Goal: Information Seeking & Learning: Learn about a topic

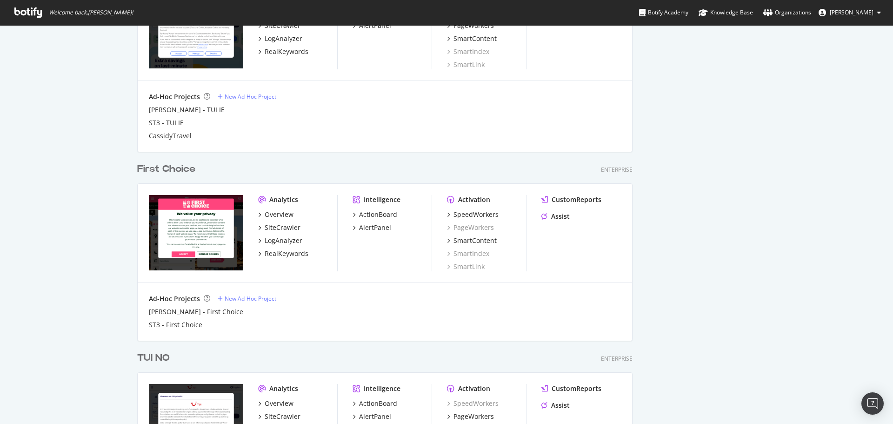
scroll to position [938, 0]
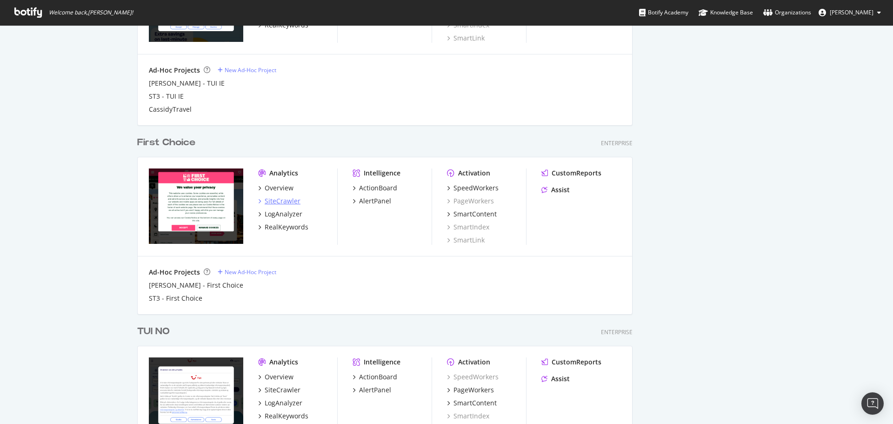
click at [289, 198] on div "SiteCrawler" at bounding box center [283, 200] width 36 height 9
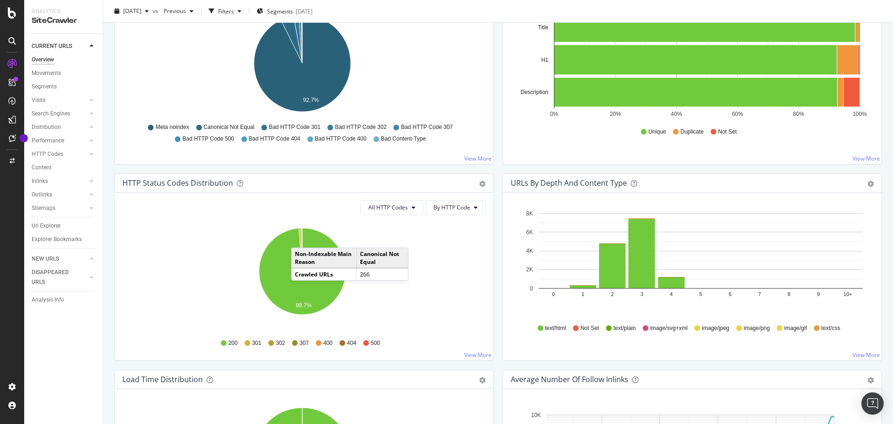
scroll to position [372, 0]
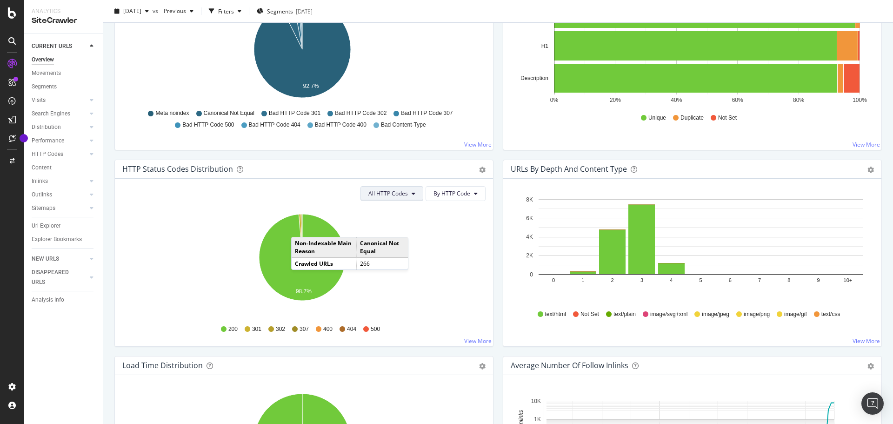
click at [388, 194] on span "All HTTP Codes" at bounding box center [389, 193] width 40 height 8
click at [49, 223] on div "Url Explorer" at bounding box center [46, 226] width 29 height 10
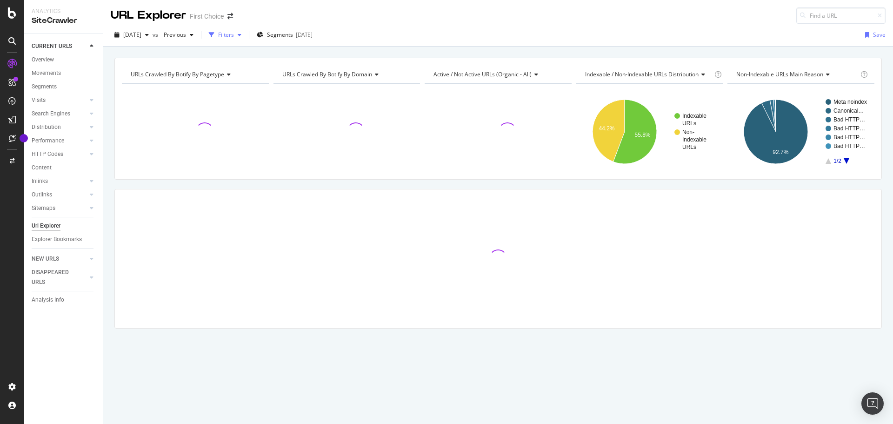
click at [241, 37] on icon "button" at bounding box center [240, 35] width 4 height 6
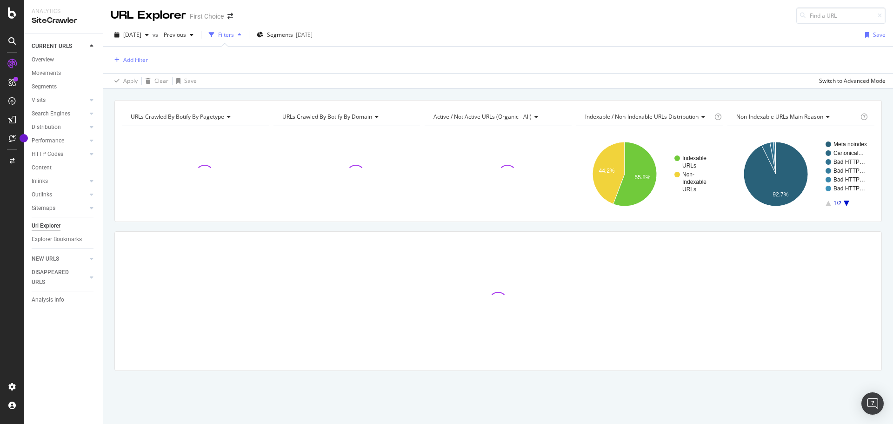
click at [148, 62] on div "Add Filter" at bounding box center [498, 60] width 775 height 27
click at [143, 60] on div "Add Filter" at bounding box center [135, 60] width 25 height 8
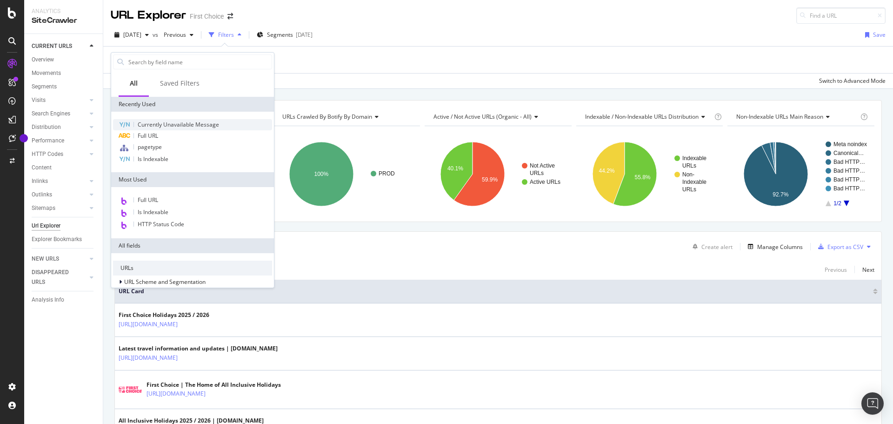
click at [166, 126] on span "Currently Unavailable Message" at bounding box center [178, 125] width 81 height 8
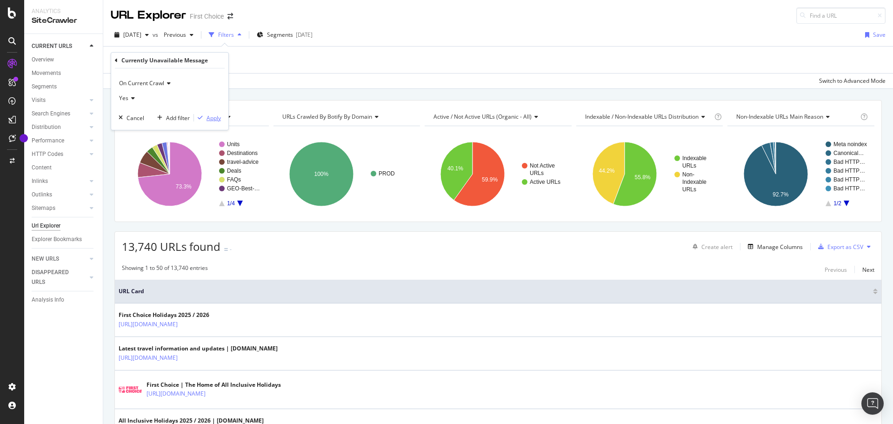
click at [210, 120] on div "Apply" at bounding box center [214, 118] width 14 height 8
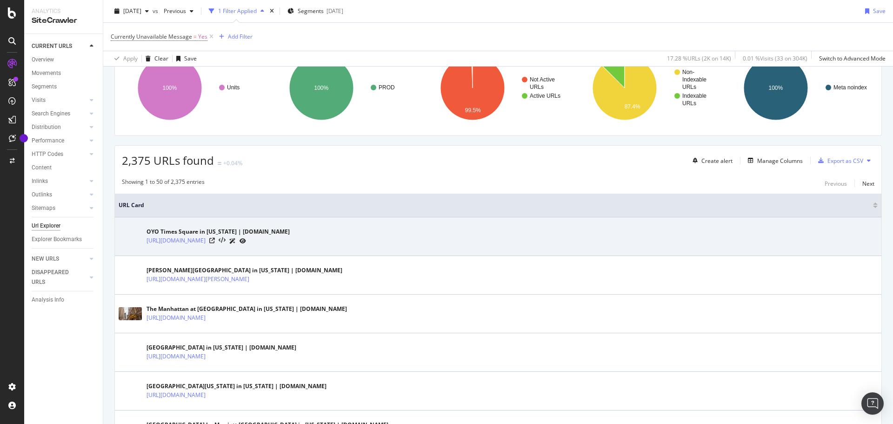
scroll to position [93, 0]
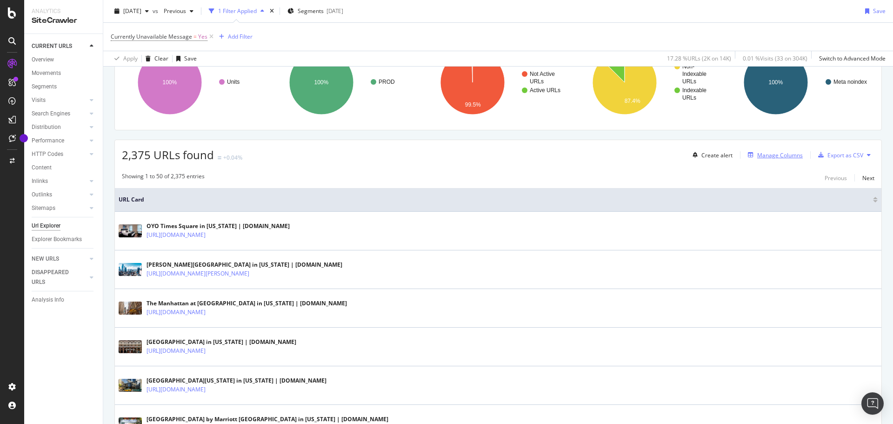
click at [759, 157] on div "Manage Columns" at bounding box center [780, 155] width 46 height 8
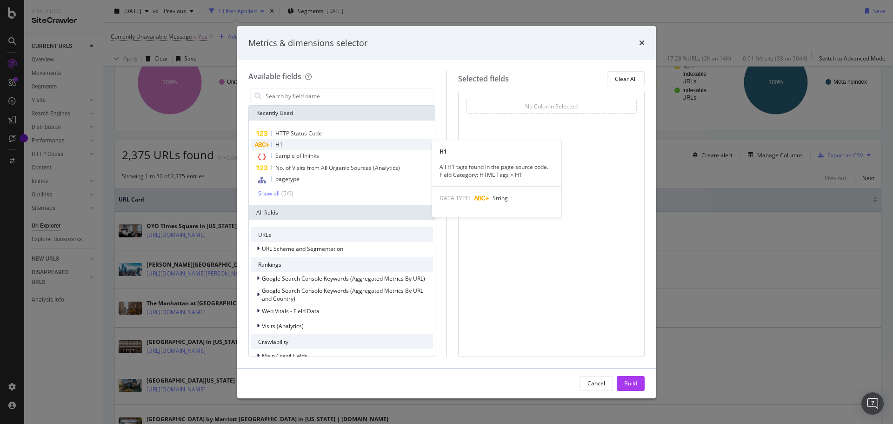
click at [302, 143] on div "H1" at bounding box center [342, 144] width 182 height 11
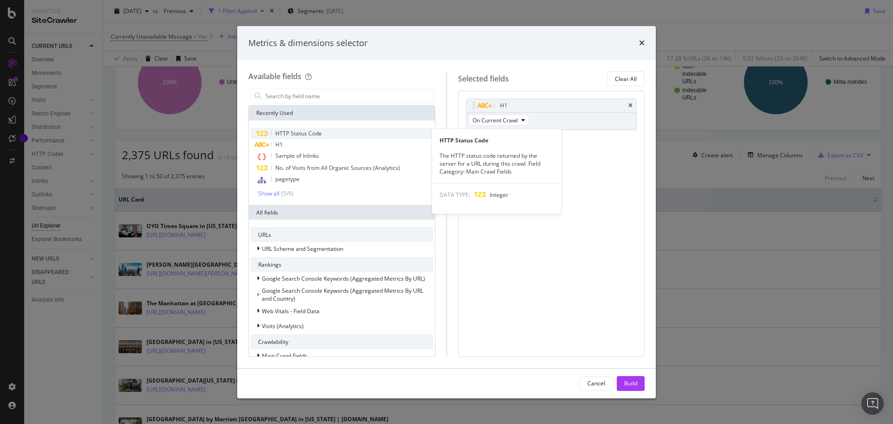
click at [311, 135] on span "HTTP Status Code" at bounding box center [298, 133] width 47 height 8
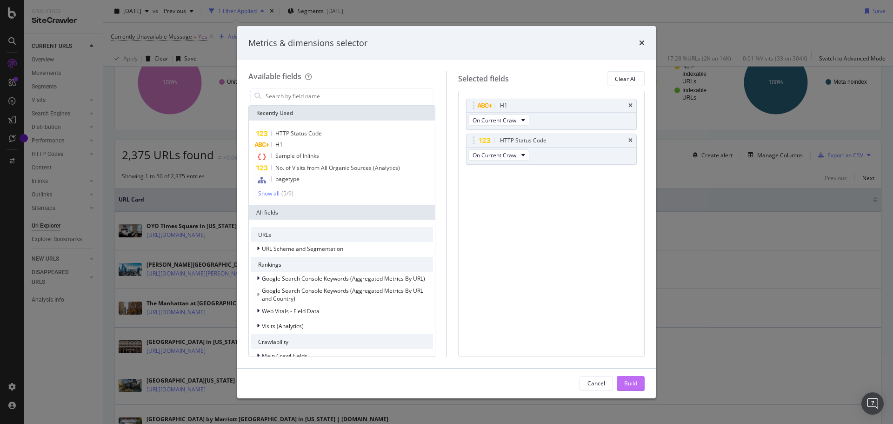
click at [630, 385] on div "Build" at bounding box center [630, 383] width 13 height 8
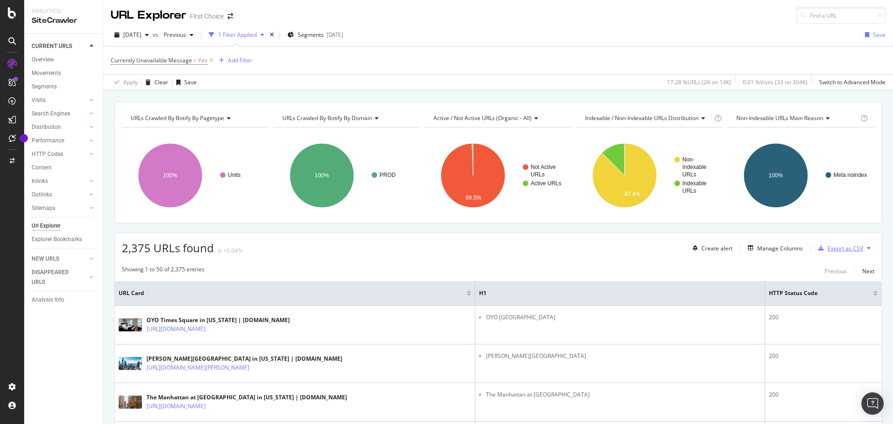
click at [856, 245] on div "Export as CSV" at bounding box center [846, 248] width 36 height 8
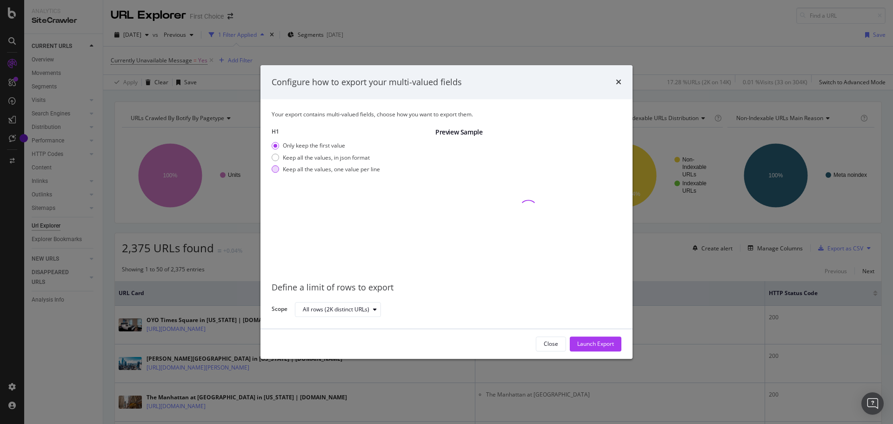
click at [333, 169] on div "Keep all the values, one value per line" at bounding box center [331, 169] width 97 height 8
click at [580, 339] on div "Launch Export" at bounding box center [595, 344] width 37 height 14
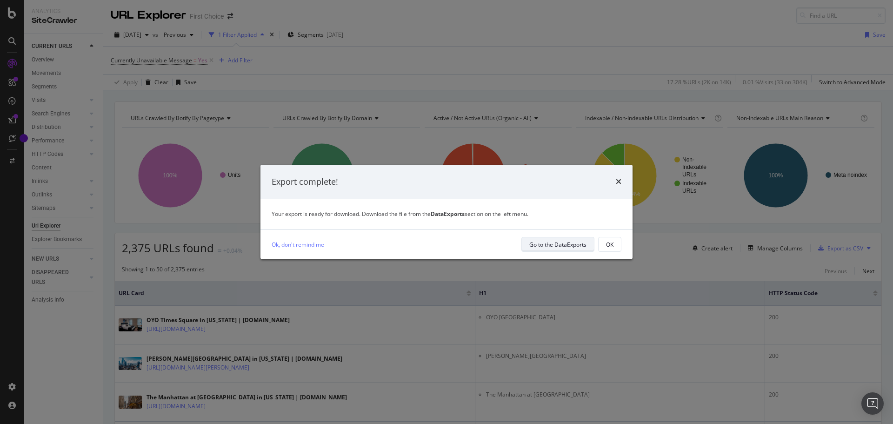
click at [571, 247] on div "Go to the DataExports" at bounding box center [557, 245] width 57 height 8
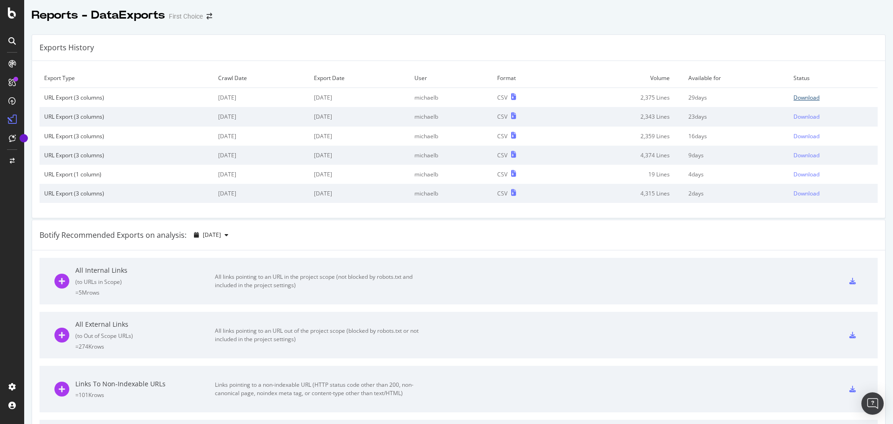
click at [800, 101] on div "Download" at bounding box center [807, 98] width 26 height 8
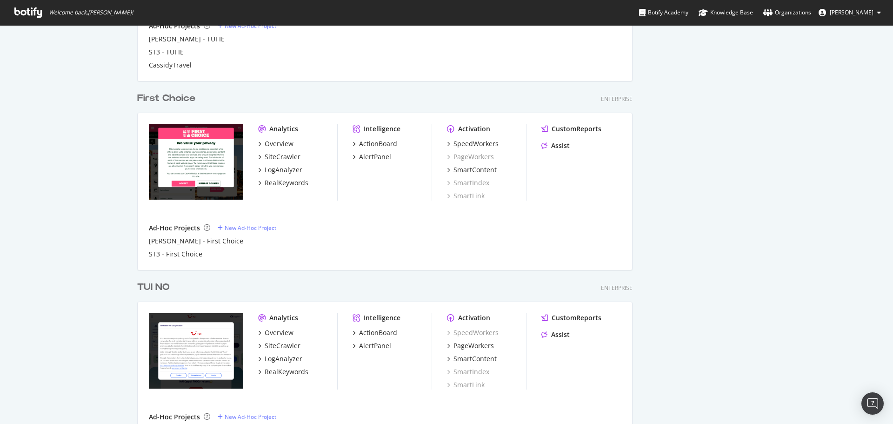
scroll to position [985, 0]
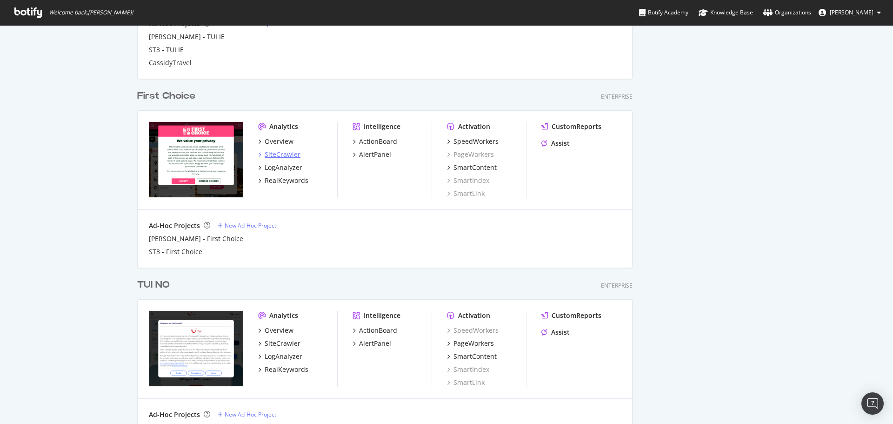
click at [294, 152] on div "SiteCrawler" at bounding box center [283, 154] width 36 height 9
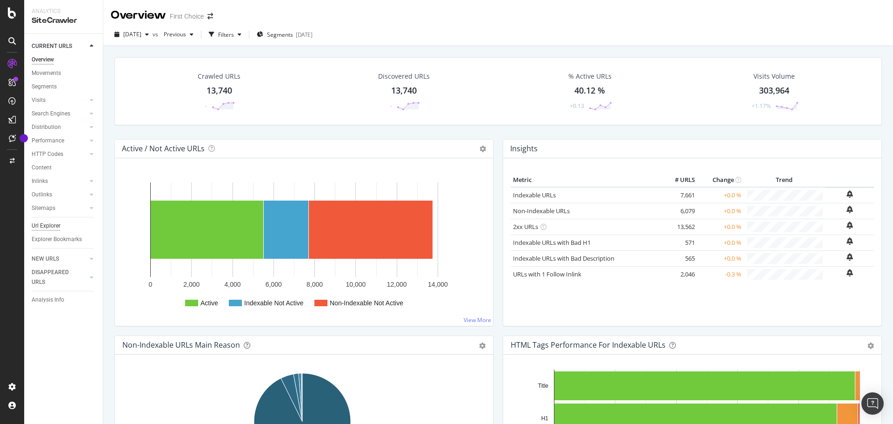
click at [55, 226] on div "Url Explorer" at bounding box center [46, 226] width 29 height 10
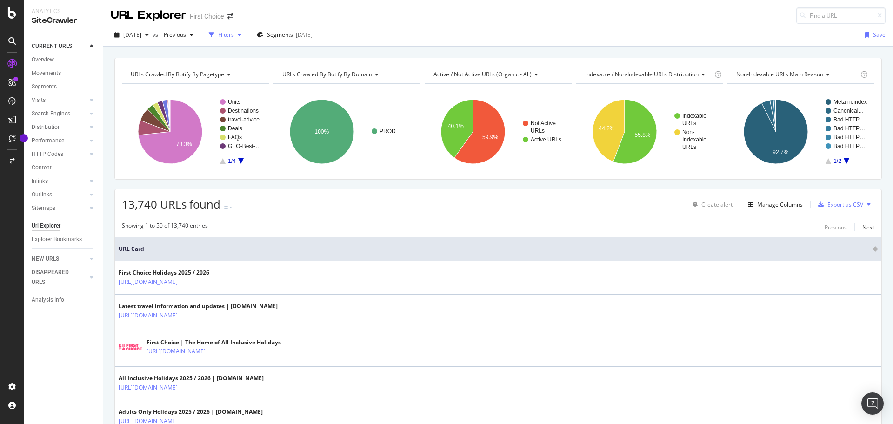
click at [245, 38] on div "Filters" at bounding box center [225, 35] width 40 height 14
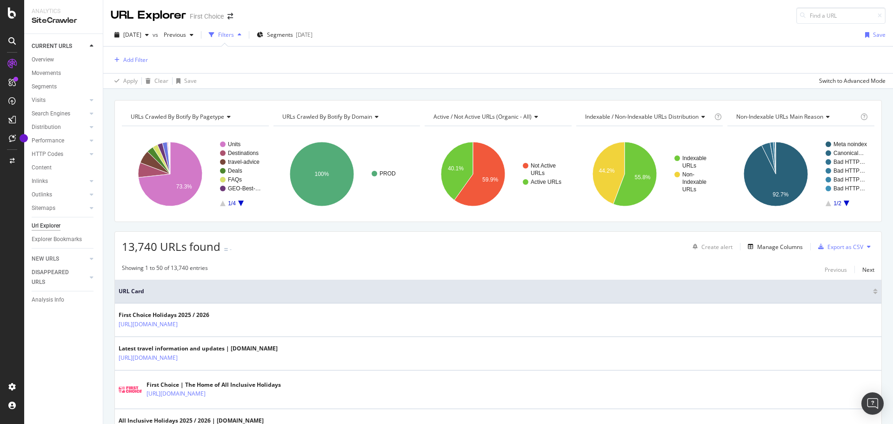
click at [139, 66] on div "Add Filter" at bounding box center [498, 60] width 775 height 27
click at [140, 61] on div "Add Filter" at bounding box center [135, 60] width 25 height 8
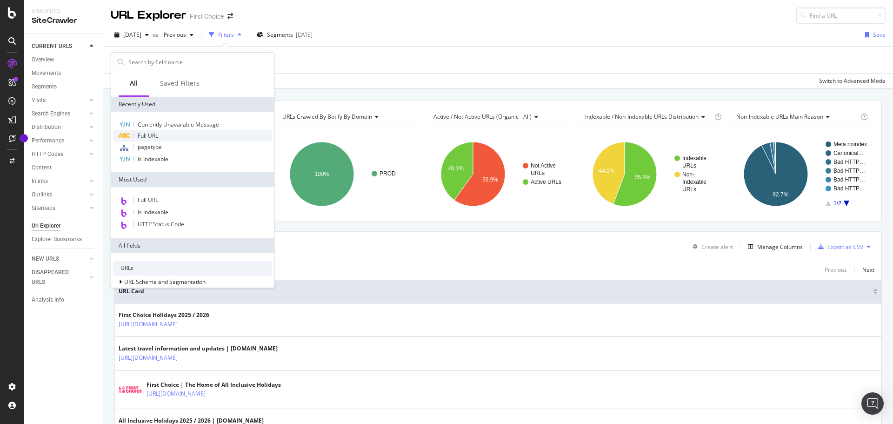
click at [152, 133] on span "Full URL" at bounding box center [148, 136] width 20 height 8
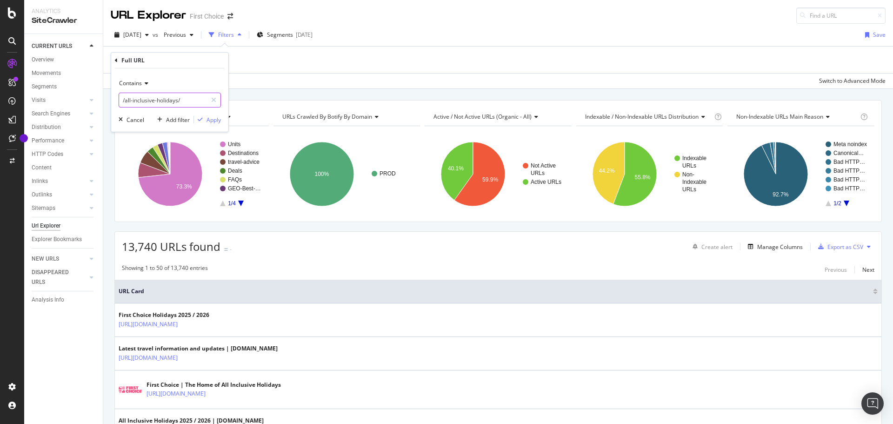
click at [183, 101] on input "/all-inclusive-holidays/" at bounding box center [163, 100] width 88 height 15
type input "Rome"
click at [209, 120] on div "Apply" at bounding box center [214, 120] width 14 height 8
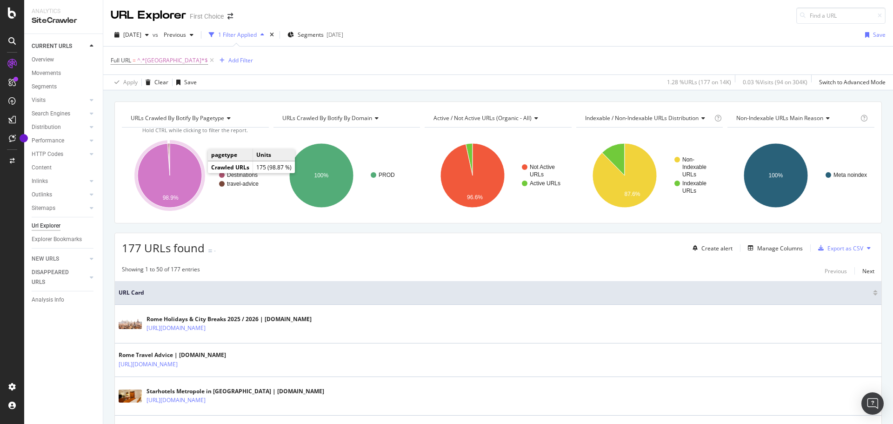
click at [186, 162] on icon "A chart." at bounding box center [170, 175] width 64 height 64
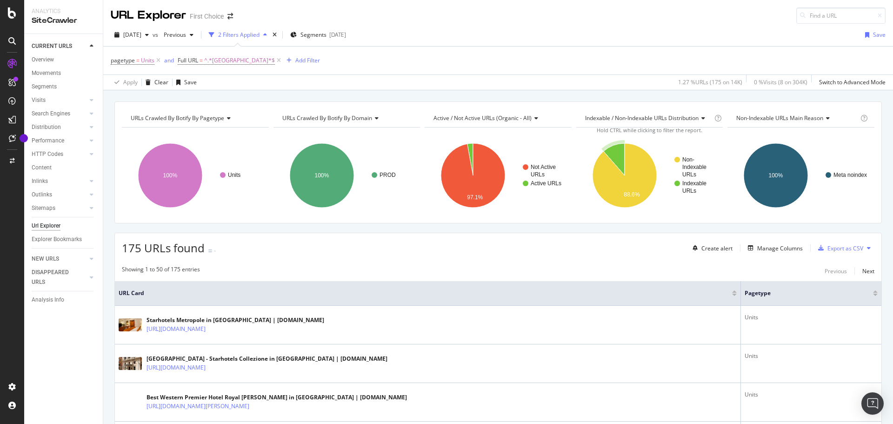
click at [613, 154] on icon "A chart." at bounding box center [613, 159] width 21 height 32
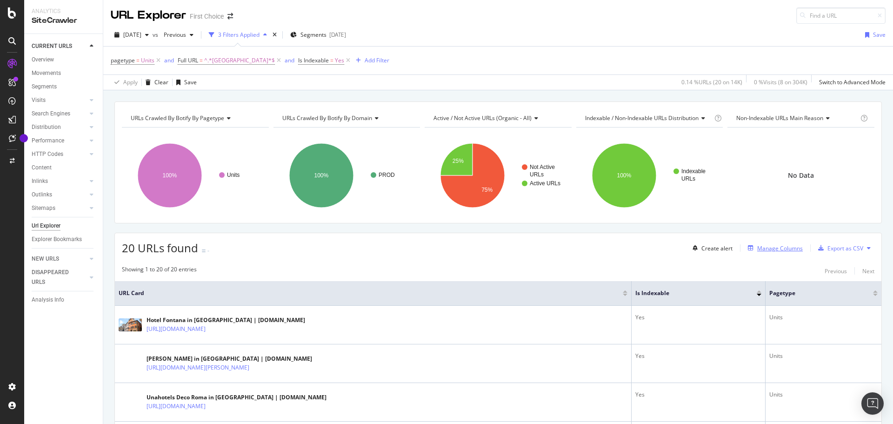
click at [785, 251] on div "Manage Columns" at bounding box center [780, 248] width 46 height 8
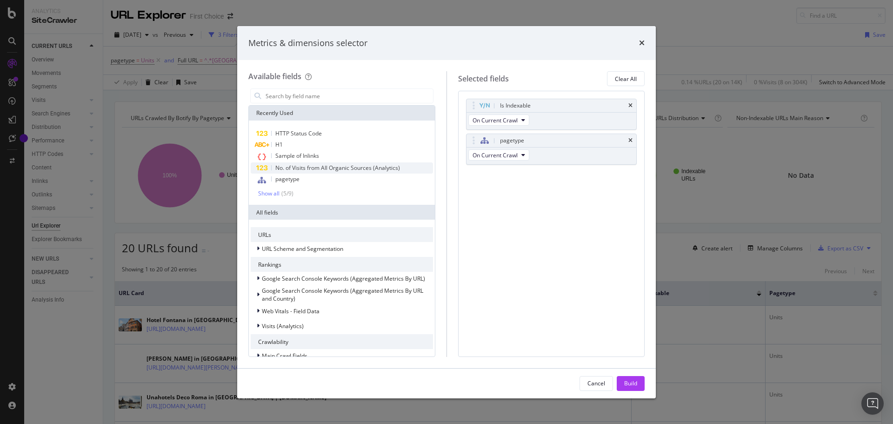
click at [333, 165] on span "No. of Visits from All Organic Sources (Analytics)" at bounding box center [337, 168] width 125 height 8
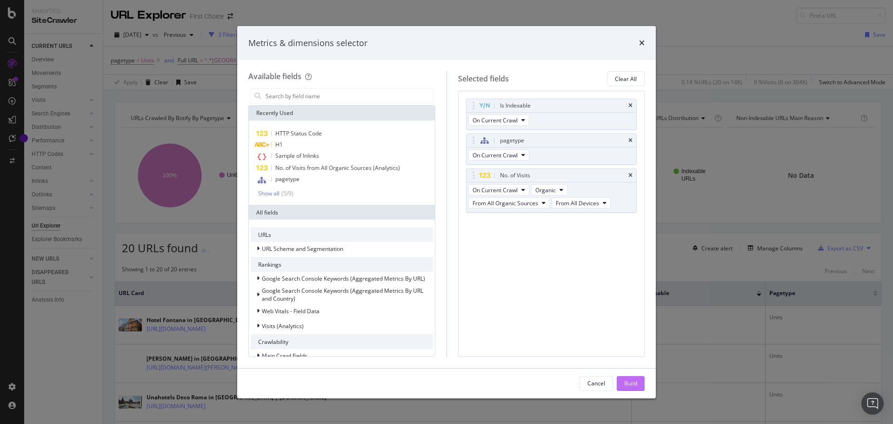
click at [623, 381] on button "Build" at bounding box center [631, 383] width 28 height 15
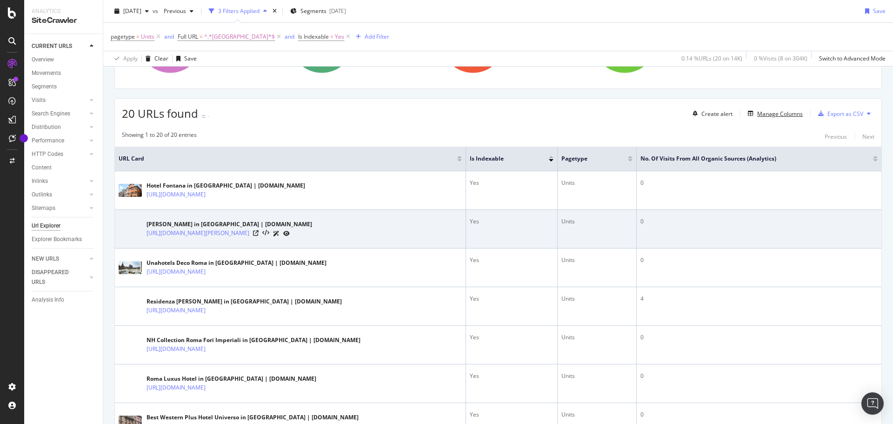
scroll to position [93, 0]
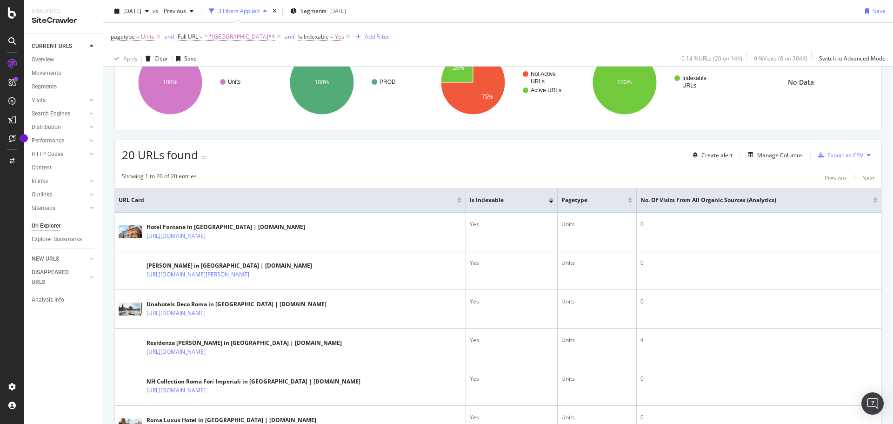
click at [873, 200] on div at bounding box center [875, 198] width 5 height 2
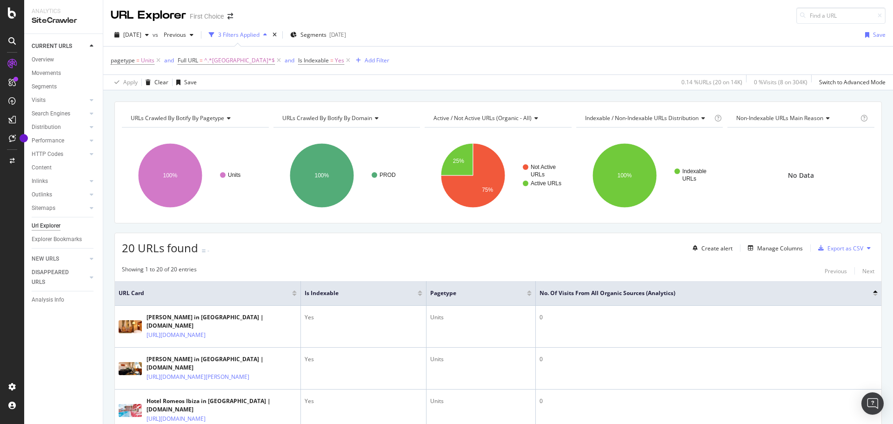
click at [873, 295] on div at bounding box center [875, 295] width 5 height 2
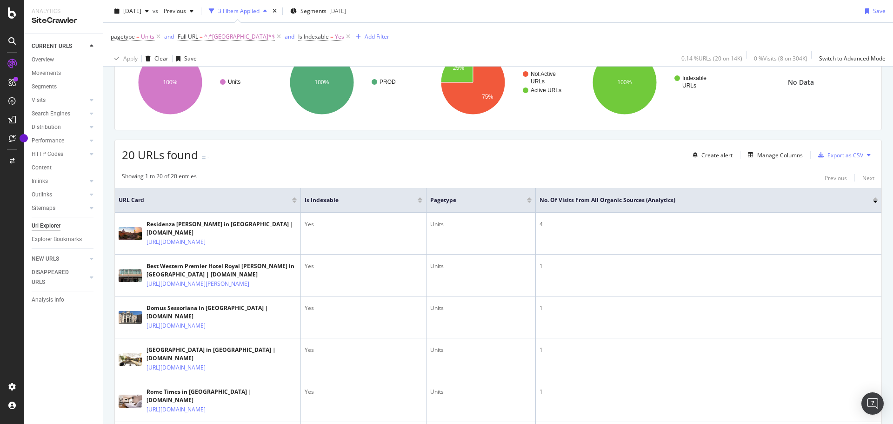
scroll to position [140, 0]
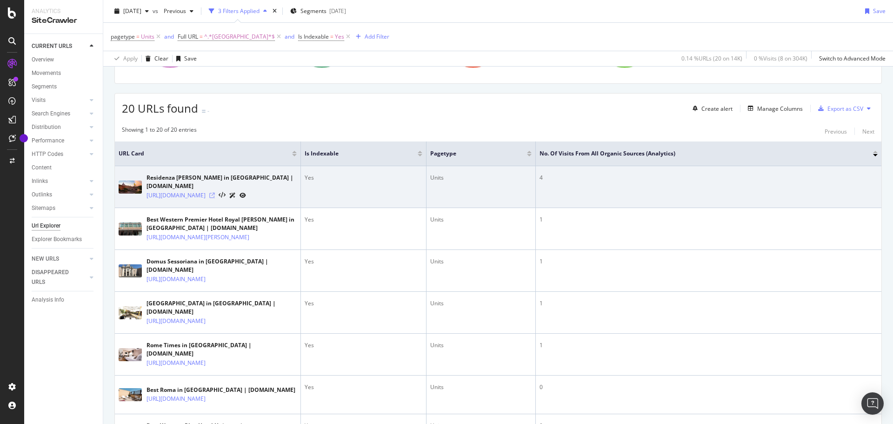
click at [215, 196] on icon at bounding box center [212, 196] width 6 height 6
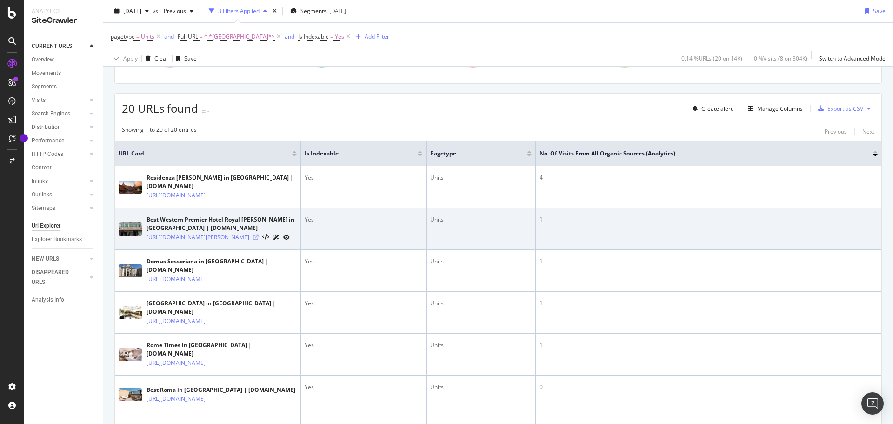
click at [259, 240] on icon at bounding box center [256, 238] width 6 height 6
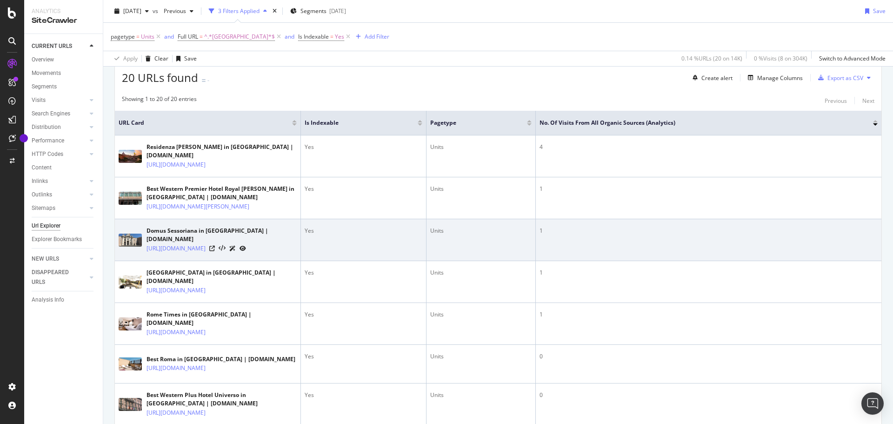
scroll to position [186, 0]
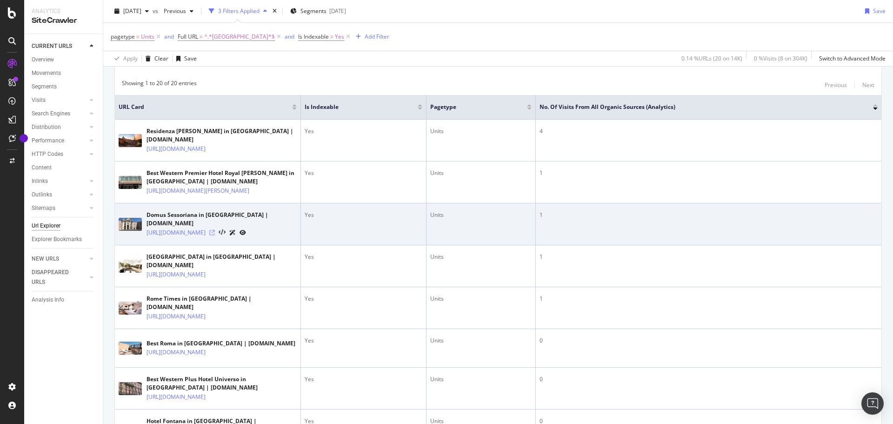
click at [215, 235] on icon at bounding box center [212, 233] width 6 height 6
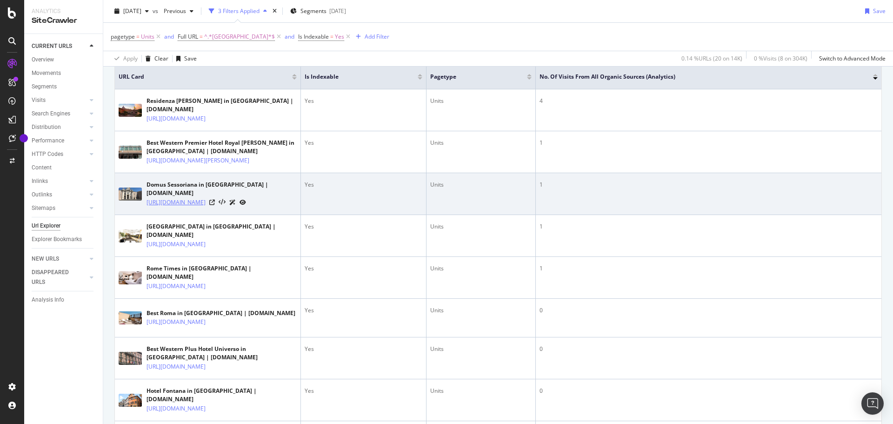
scroll to position [233, 0]
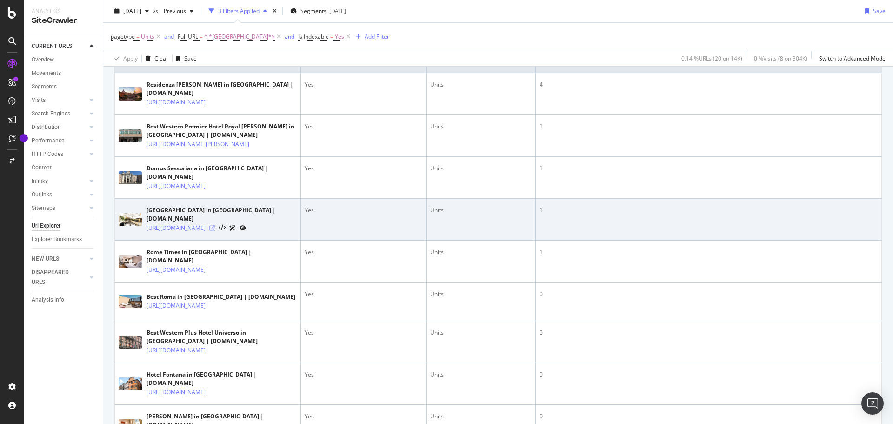
click at [215, 231] on icon at bounding box center [212, 228] width 6 height 6
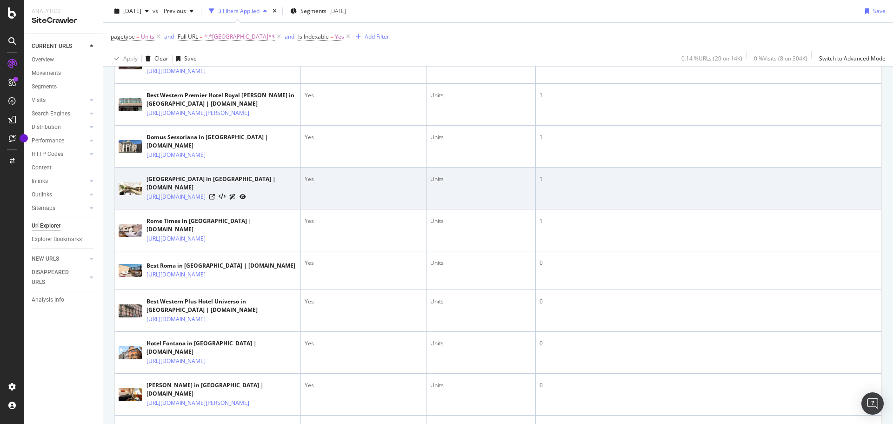
scroll to position [326, 0]
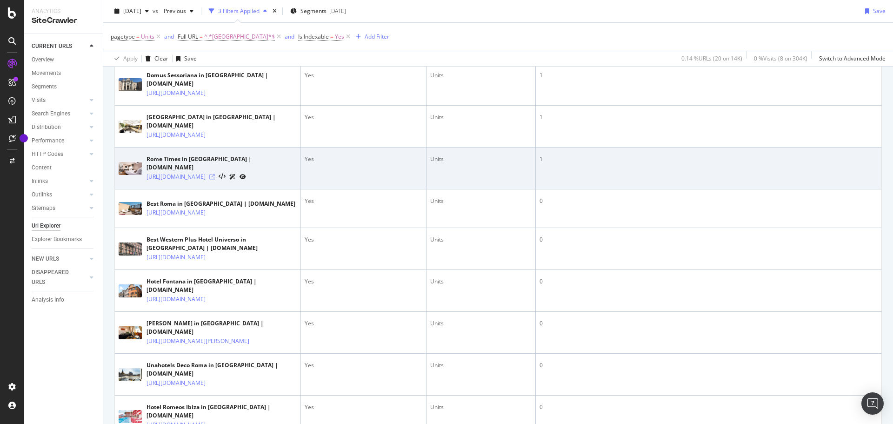
click at [215, 180] on icon at bounding box center [212, 177] width 6 height 6
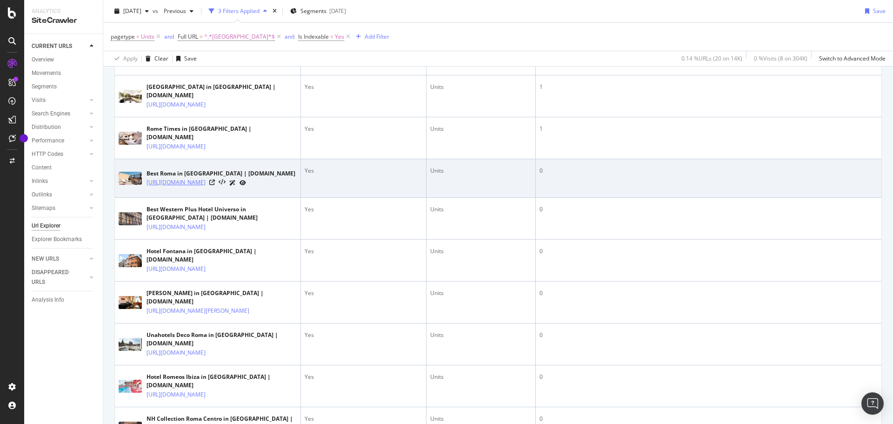
scroll to position [372, 0]
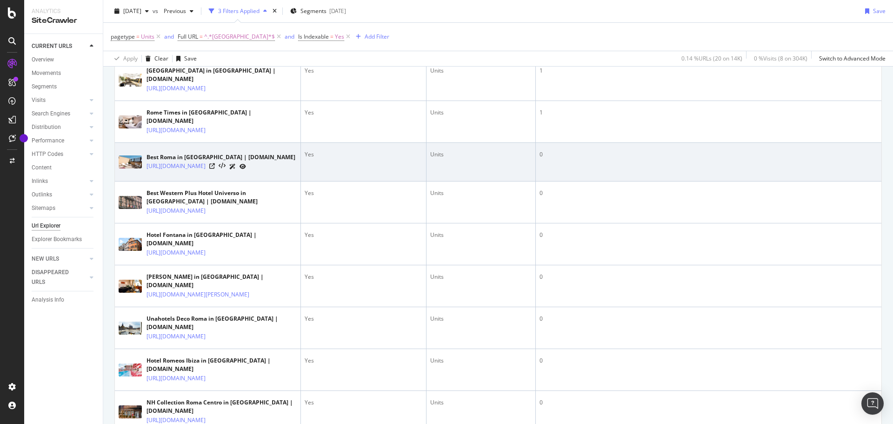
click at [246, 171] on div at bounding box center [227, 166] width 37 height 10
click at [215, 169] on icon at bounding box center [212, 166] width 6 height 6
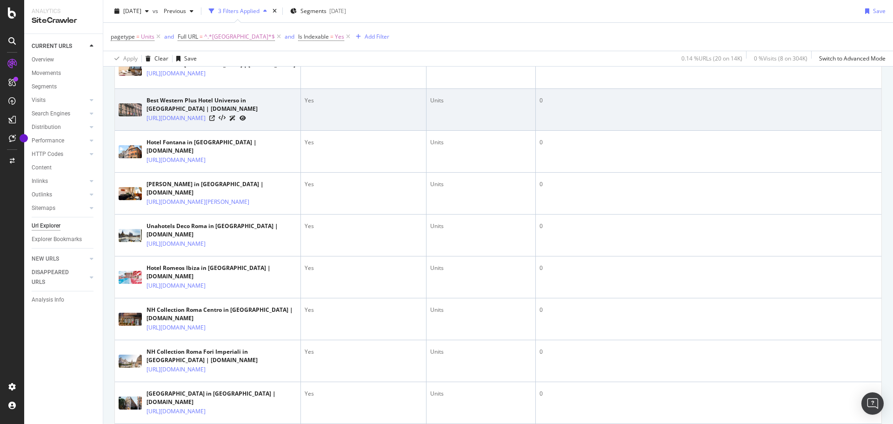
scroll to position [465, 0]
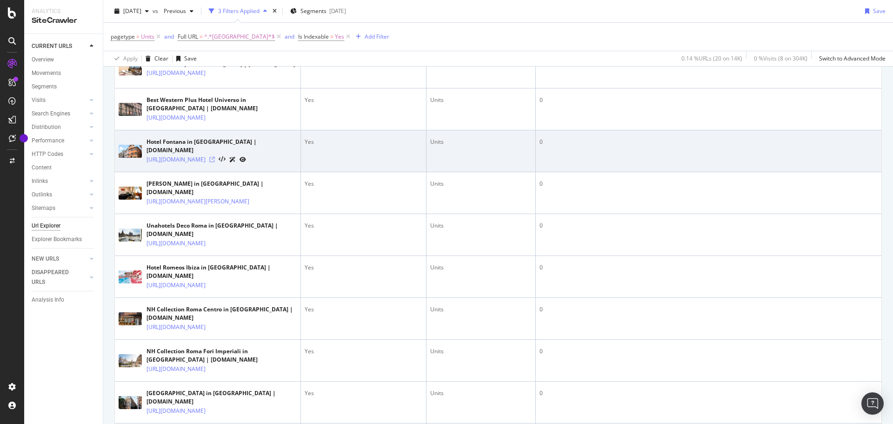
click at [215, 162] on icon at bounding box center [212, 160] width 6 height 6
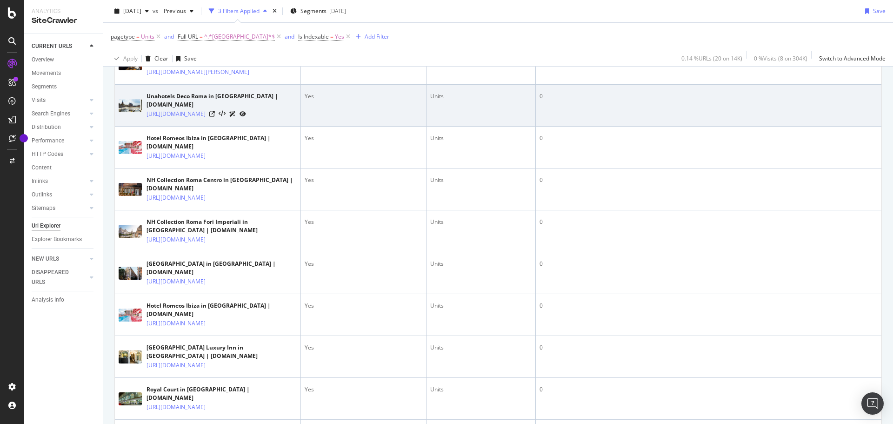
scroll to position [605, 0]
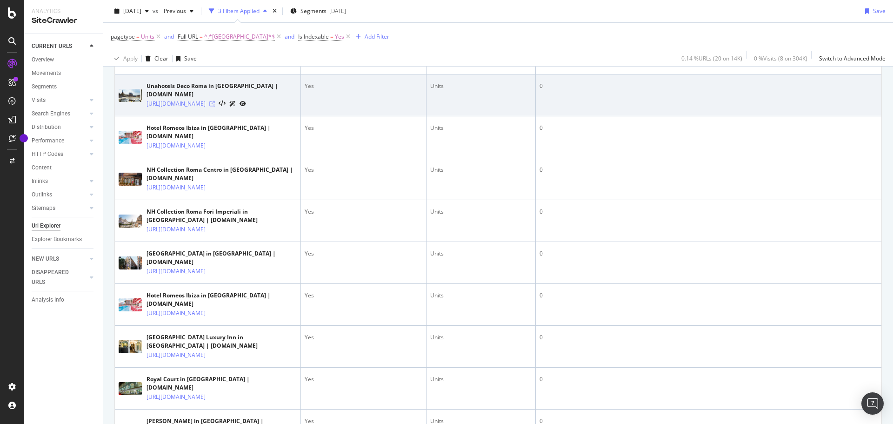
click at [215, 107] on icon at bounding box center [212, 104] width 6 height 6
